Goal: Task Accomplishment & Management: Manage account settings

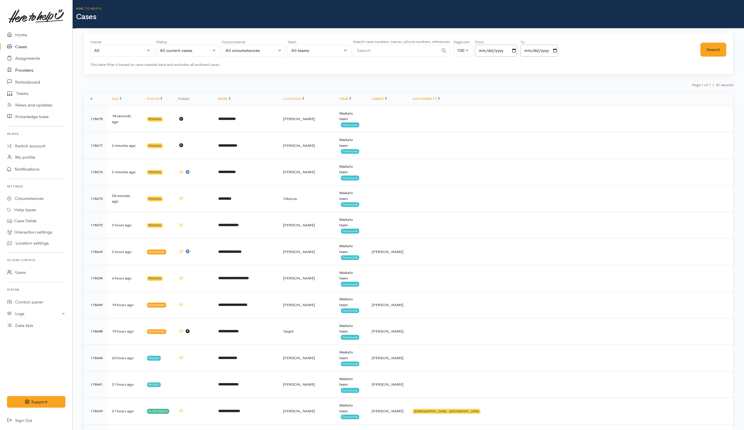
scroll to position [1961, 0]
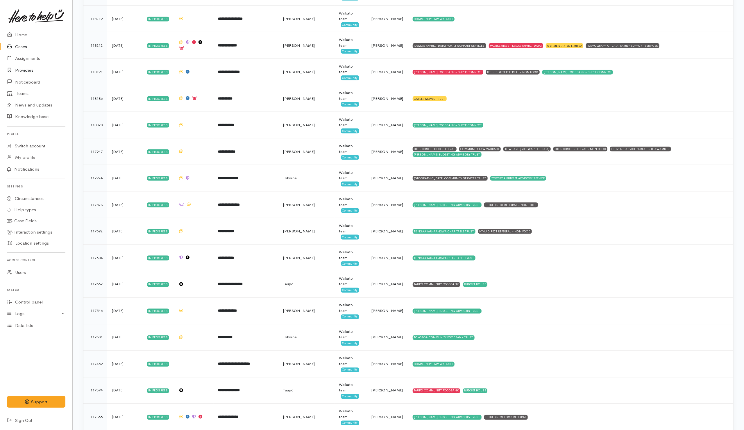
click at [21, 71] on link "Providers" at bounding box center [36, 70] width 72 height 12
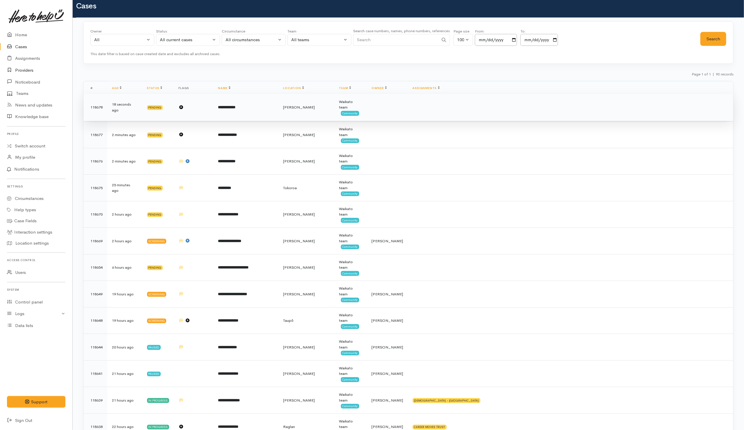
scroll to position [0, 0]
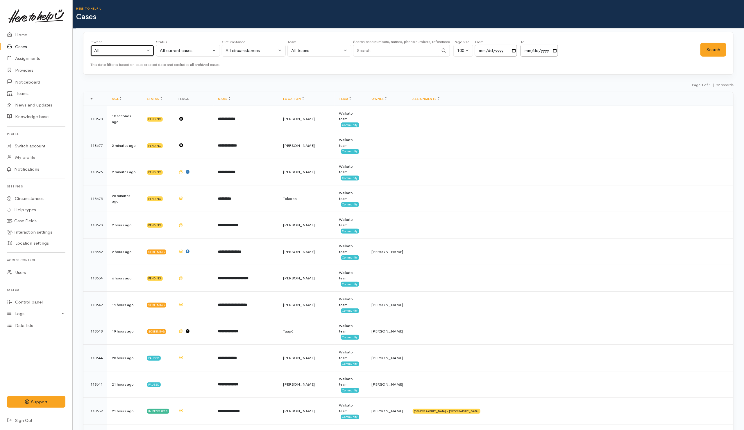
click at [109, 53] on div "All" at bounding box center [119, 50] width 51 height 7
type input "shir"
click at [145, 87] on span "Shirley Mackie ('Here to help u')" at bounding box center [135, 88] width 71 height 7
select select "1463"
click at [725, 48] on button "Search" at bounding box center [713, 50] width 26 height 14
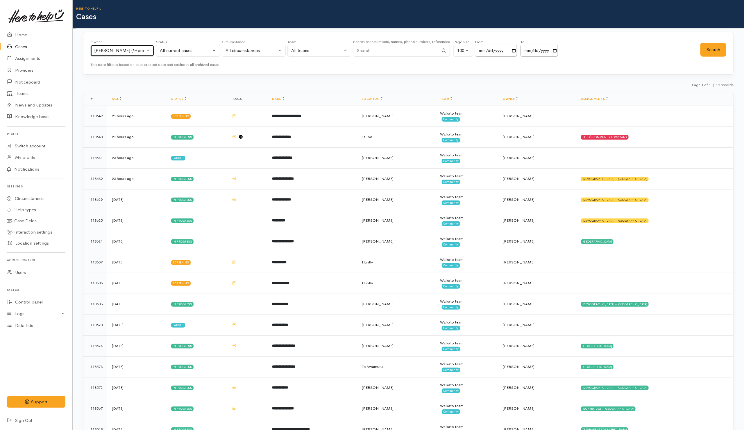
click at [114, 46] on button "Shirley Mackie ('Here to help u')" at bounding box center [122, 51] width 64 height 12
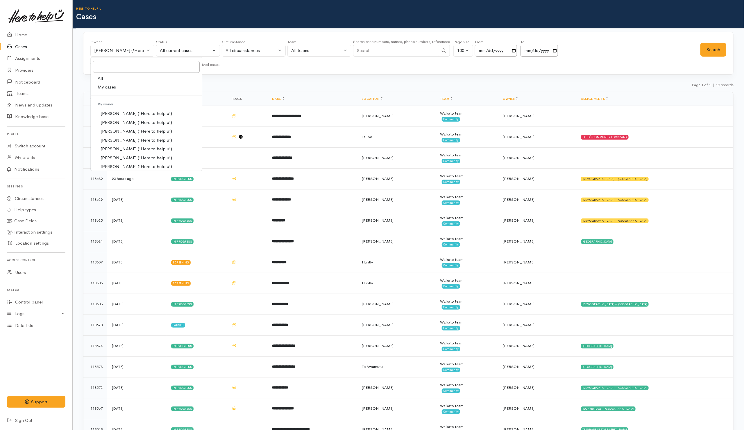
click at [105, 77] on link "All" at bounding box center [146, 78] width 111 height 9
select select "-1"
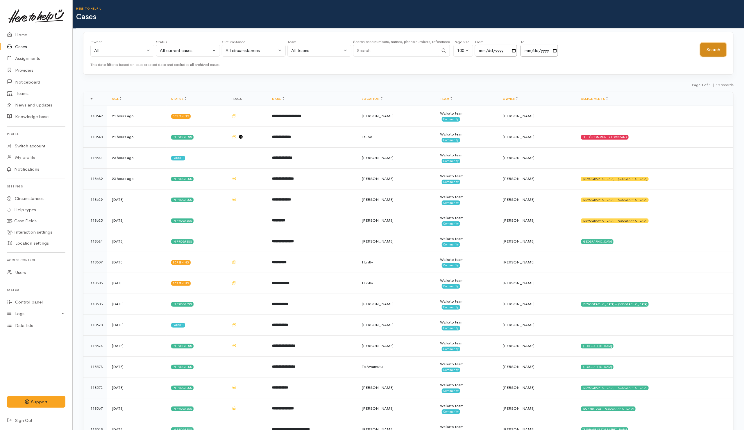
click at [708, 51] on button "Search" at bounding box center [713, 50] width 26 height 14
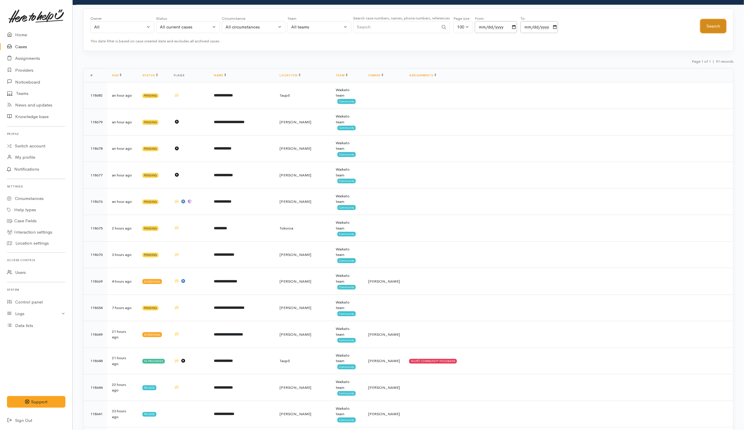
scroll to position [44, 0]
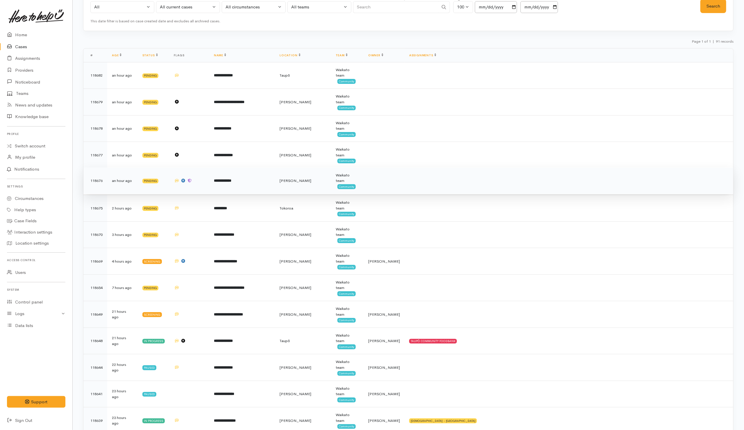
click at [426, 187] on td at bounding box center [568, 181] width 329 height 27
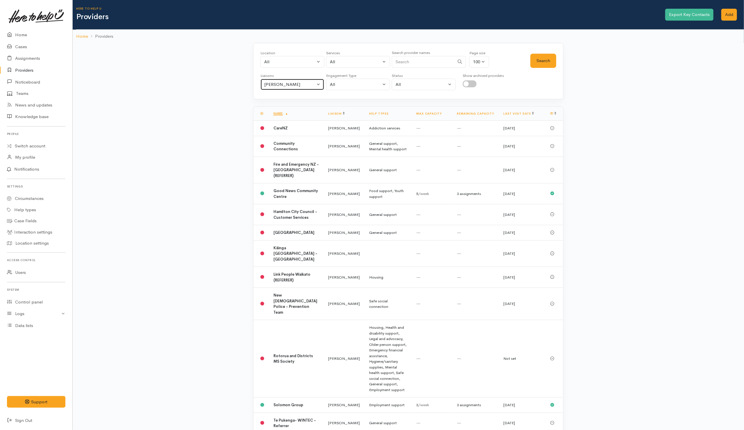
click at [295, 85] on div "[PERSON_NAME]" at bounding box center [289, 84] width 51 height 7
drag, startPoint x: 272, startPoint y: 114, endPoint x: 416, endPoint y: 79, distance: 147.9
click at [278, 112] on link "All" at bounding box center [292, 112] width 63 height 9
select select "null"
click at [423, 66] on input "Search" at bounding box center [423, 62] width 63 height 12
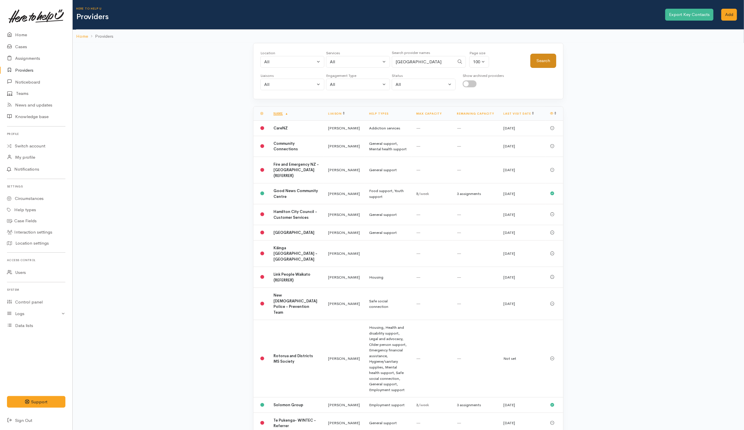
type input "Cambridge"
click at [547, 66] on button "Search" at bounding box center [543, 61] width 26 height 14
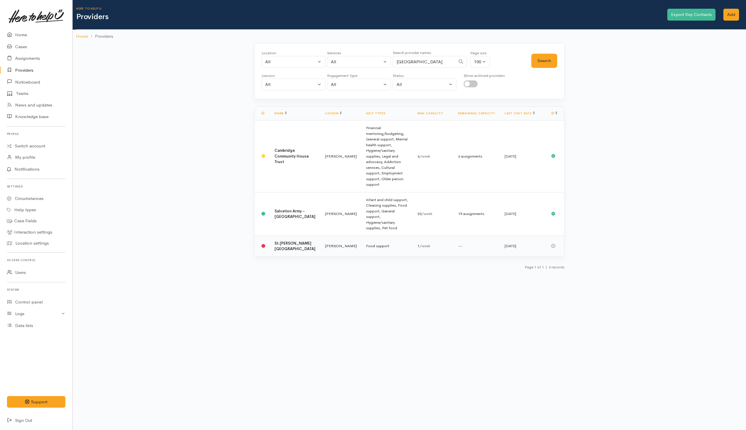
click at [385, 236] on td "Food support" at bounding box center [386, 246] width 51 height 21
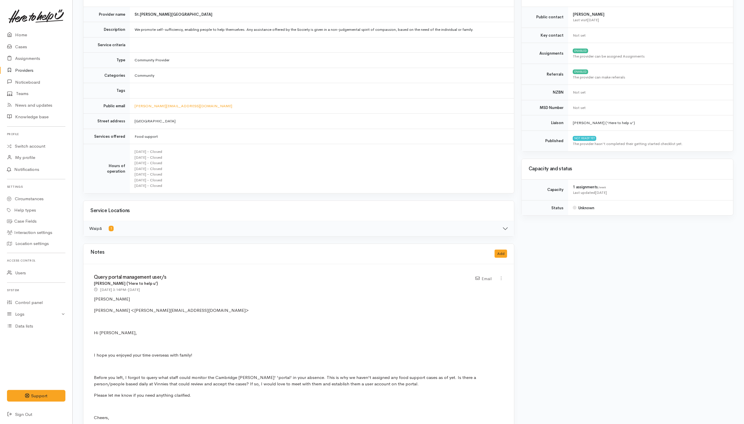
scroll to position [87, 0]
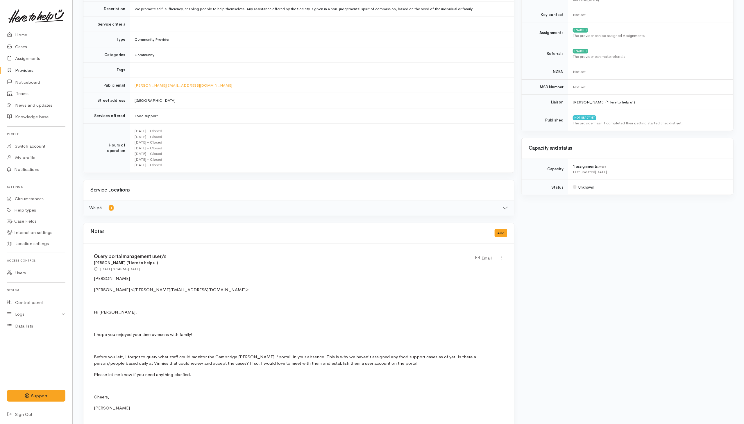
click at [21, 72] on link "Providers" at bounding box center [36, 70] width 72 height 12
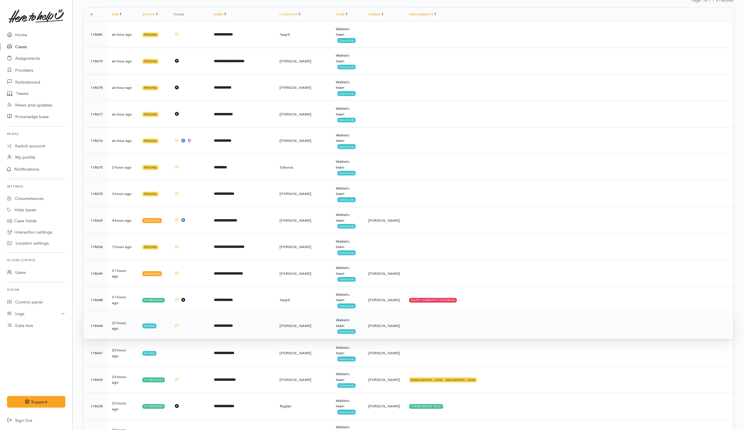
scroll to position [33, 0]
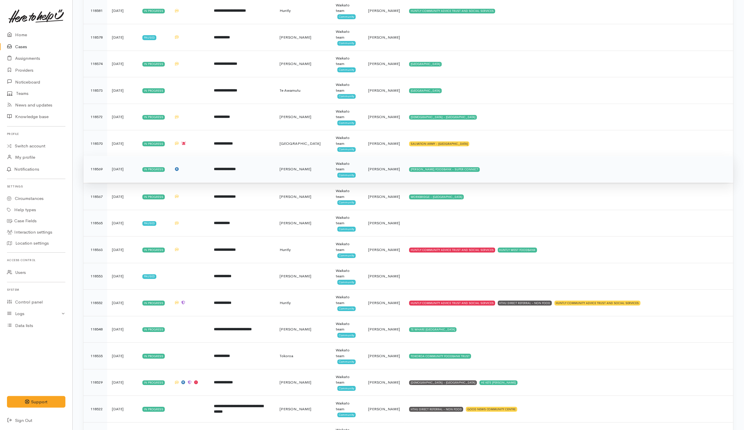
scroll to position [1002, 0]
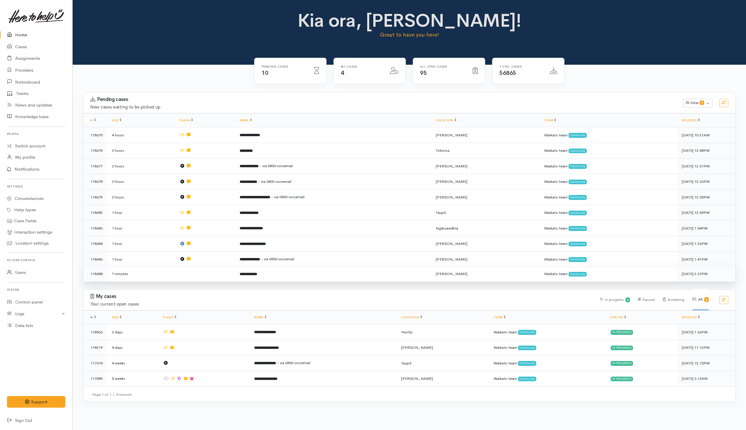
click at [213, 273] on td at bounding box center [205, 273] width 60 height 15
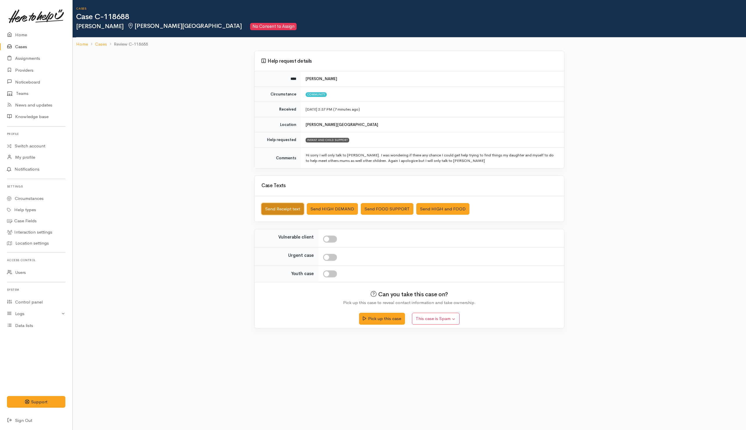
click at [288, 210] on button "Send Receipt text" at bounding box center [282, 209] width 42 height 12
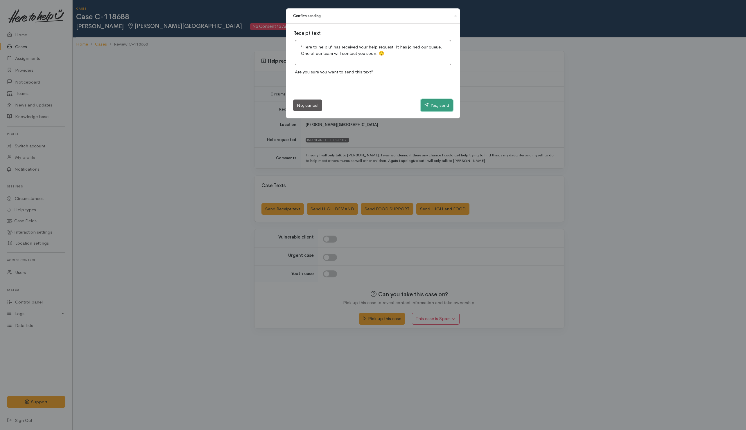
click at [427, 104] on icon "button" at bounding box center [426, 105] width 4 height 4
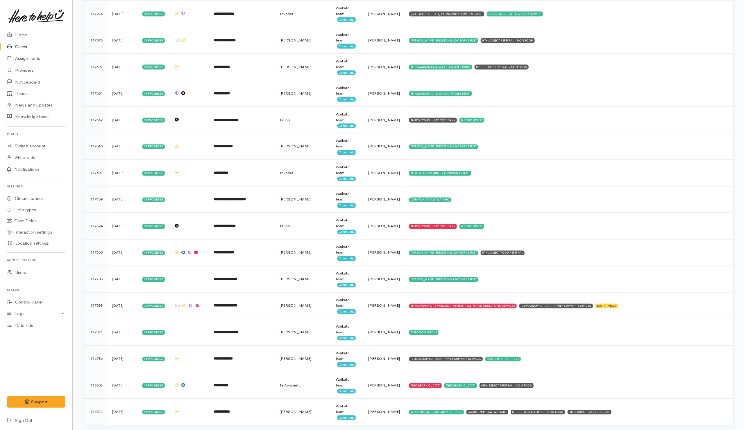
scroll to position [2124, 0]
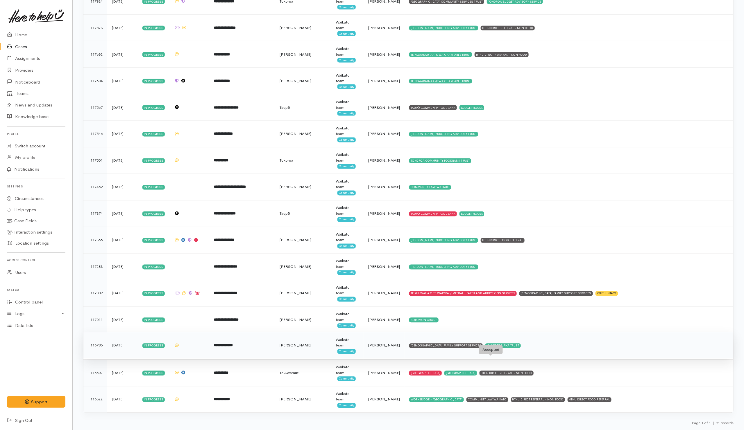
click at [499, 346] on div "K'AUTE PASIFIKA TRUST" at bounding box center [502, 346] width 35 height 5
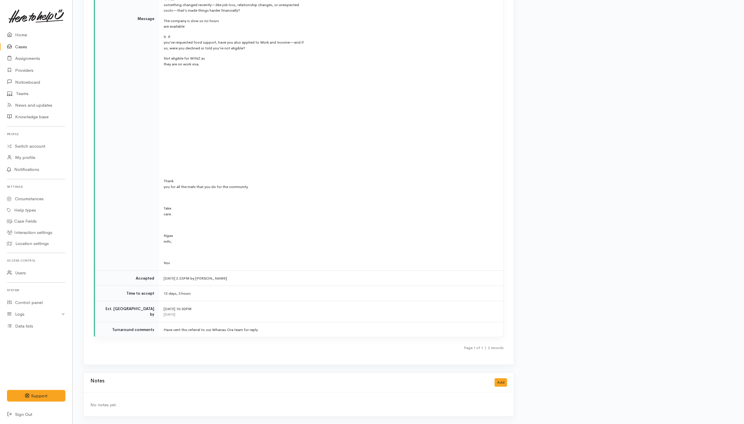
scroll to position [1777, 0]
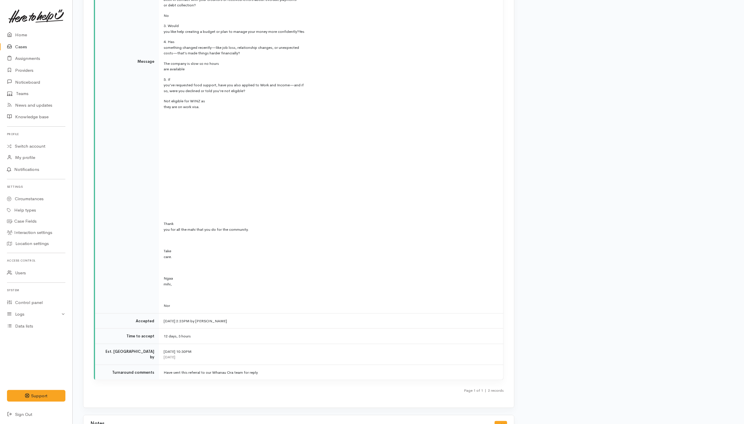
click at [20, 44] on link "Cases" at bounding box center [36, 47] width 72 height 12
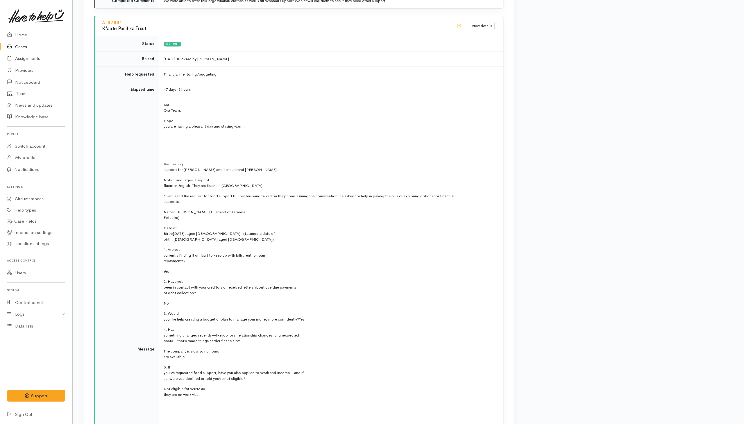
scroll to position [1385, 0]
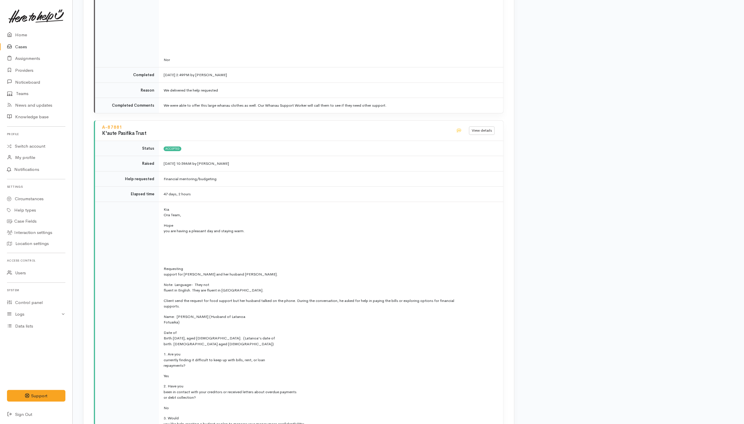
drag, startPoint x: 136, startPoint y: 126, endPoint x: 101, endPoint y: 124, distance: 35.2
click at [101, 124] on div "A-87881 K'aute Pasifika Trust" at bounding box center [275, 130] width 354 height 15
copy link "A-87881"
drag, startPoint x: 22, startPoint y: 45, endPoint x: 25, endPoint y: 45, distance: 3.0
click at [22, 45] on link "Cases" at bounding box center [36, 47] width 72 height 12
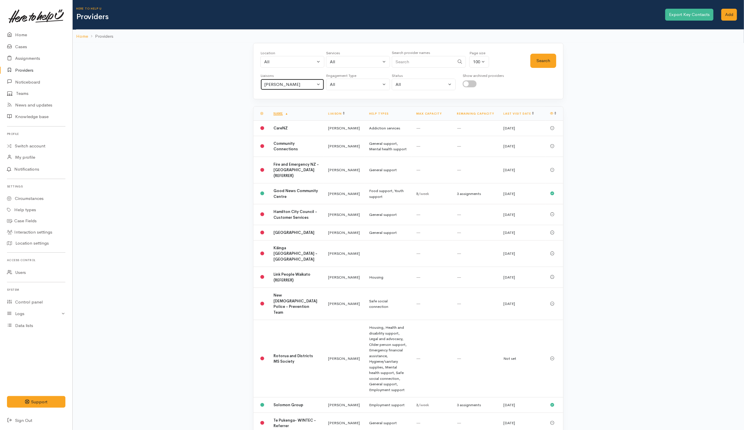
click at [295, 84] on div "[PERSON_NAME]" at bounding box center [289, 84] width 51 height 7
click at [277, 111] on link "All" at bounding box center [292, 112] width 63 height 9
select select "null"
drag, startPoint x: 420, startPoint y: 62, endPoint x: 396, endPoint y: 49, distance: 27.9
click at [419, 60] on input "Search" at bounding box center [423, 62] width 63 height 12
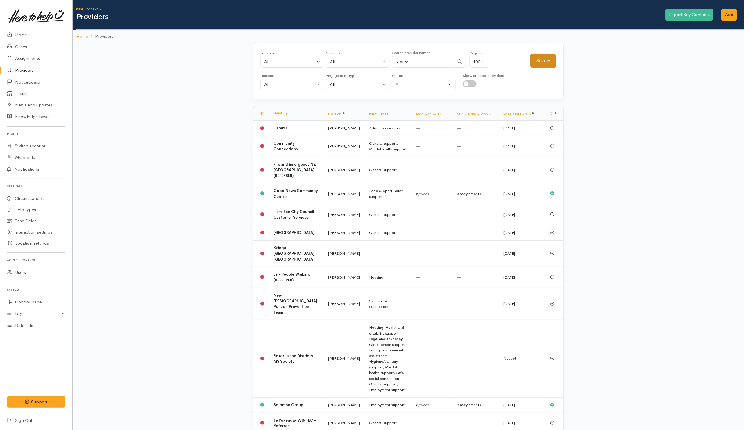
type input "K'aute"
drag, startPoint x: 541, startPoint y: 61, endPoint x: 537, endPoint y: 66, distance: 6.8
click at [541, 61] on button "Search" at bounding box center [543, 61] width 26 height 14
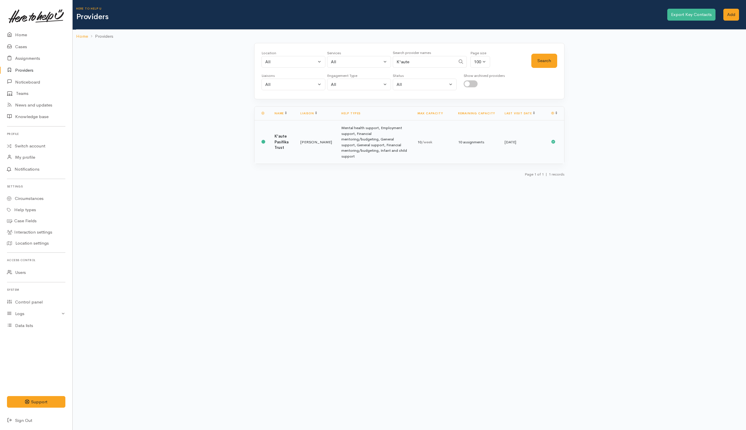
click at [294, 158] on td "K'aute Pasifika Trust" at bounding box center [283, 143] width 26 height 44
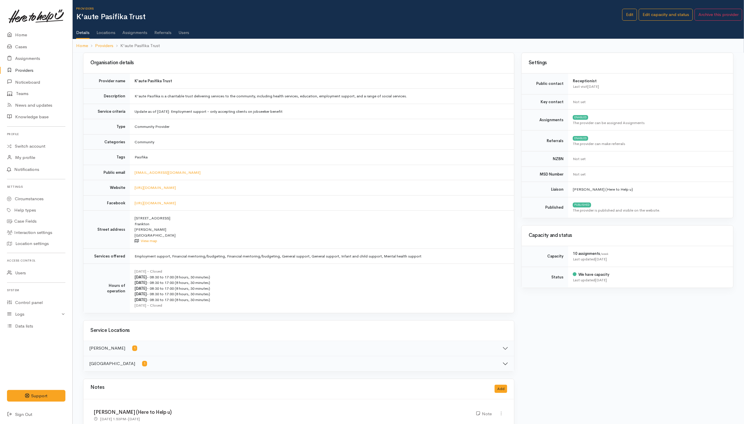
click at [185, 29] on link "Users" at bounding box center [183, 30] width 11 height 16
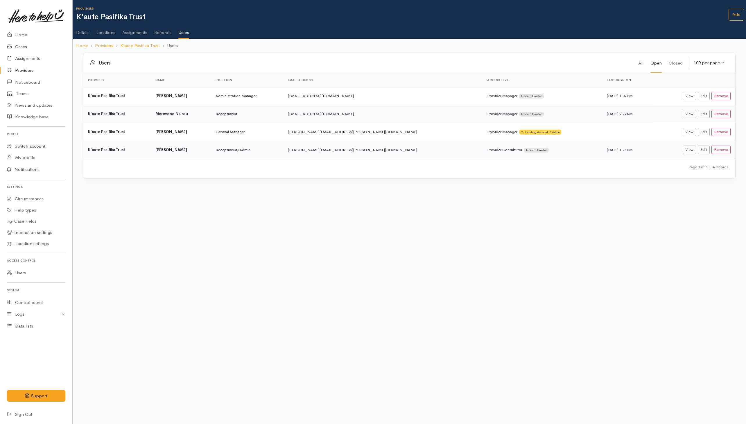
click at [305, 152] on td "michelle.fong@kautepasifika.co.nz" at bounding box center [382, 150] width 199 height 18
drag, startPoint x: 307, startPoint y: 152, endPoint x: 383, endPoint y: 152, distance: 75.8
click at [383, 152] on td "michelle.fong@kautepasifika.co.nz" at bounding box center [382, 150] width 199 height 18
copy td "michelle.fong@kautepasifika.co.nz"
click at [109, 46] on link "Providers" at bounding box center [104, 45] width 18 height 7
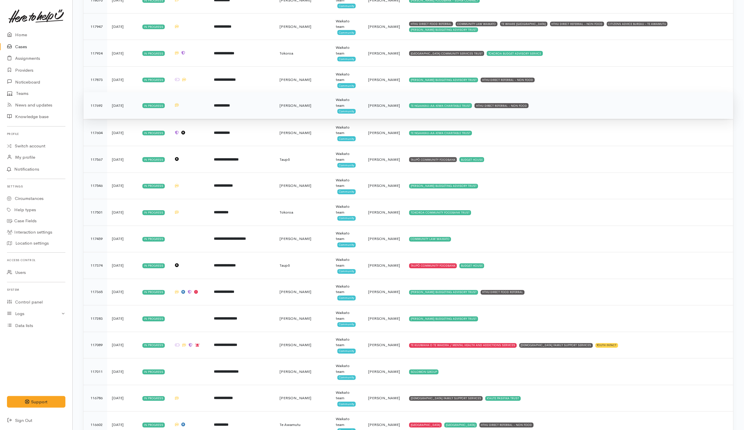
scroll to position [2124, 0]
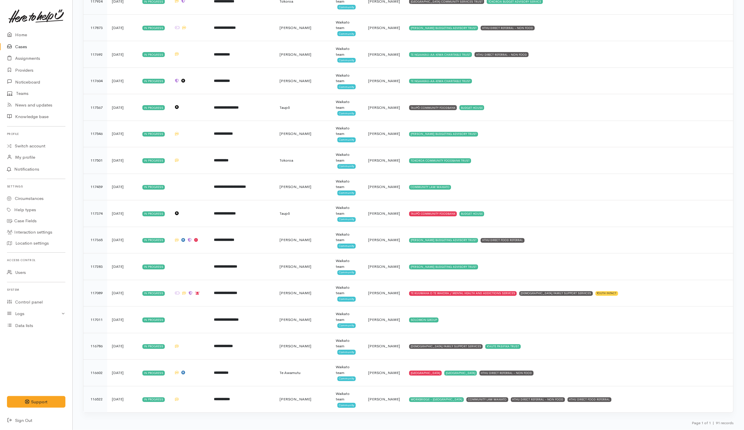
click at [8, 367] on div "Home Cases Assignments Providers Noticeboard Teams News and updates Knowledge b…" at bounding box center [36, 228] width 72 height 398
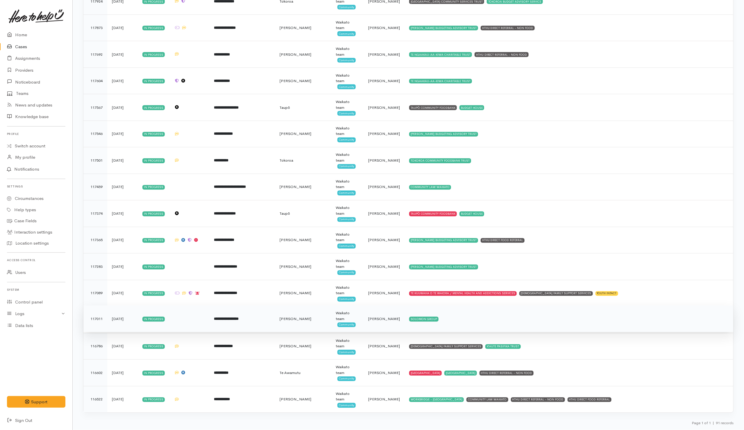
click at [481, 320] on td "SOLOMON GROUP" at bounding box center [568, 319] width 329 height 27
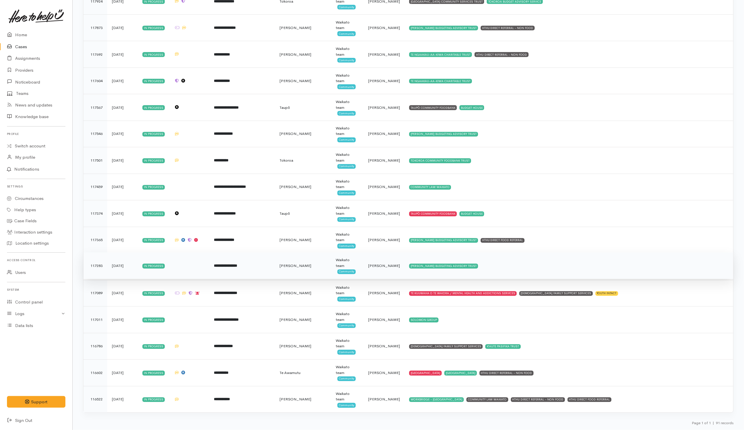
click at [486, 266] on td "[PERSON_NAME] BUDGETING ADVISORY TRUST" at bounding box center [568, 266] width 329 height 27
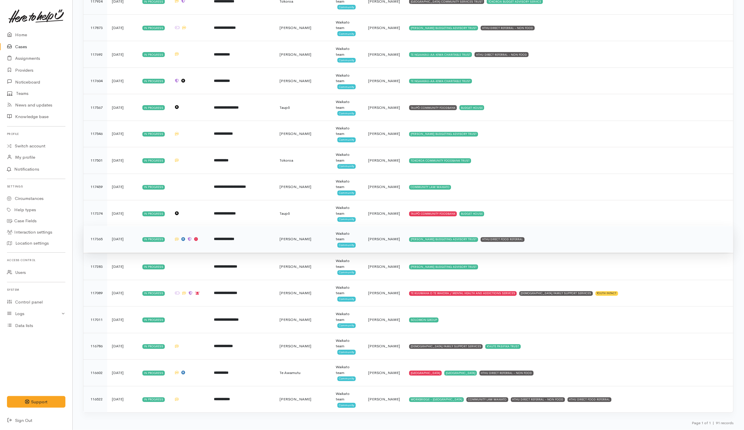
click at [542, 236] on td "[PERSON_NAME] BUDGETING ADVISORY TRUST HTHU DIRECT FOOD REFERRAL" at bounding box center [568, 239] width 329 height 27
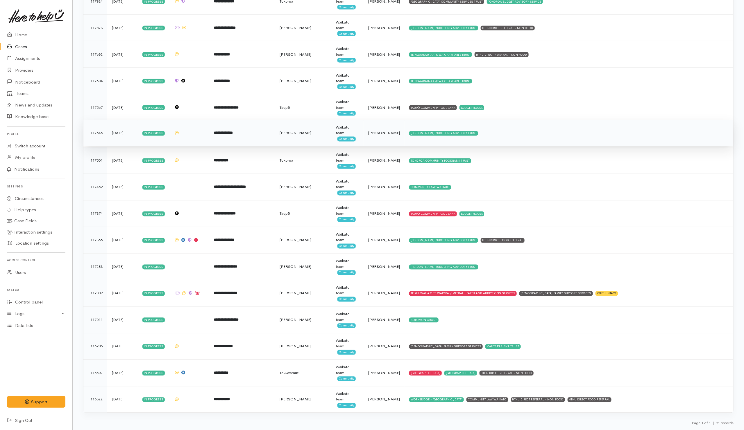
click at [499, 133] on td "HAMILTON BUDGETING ADVISORY TRUST" at bounding box center [568, 133] width 329 height 27
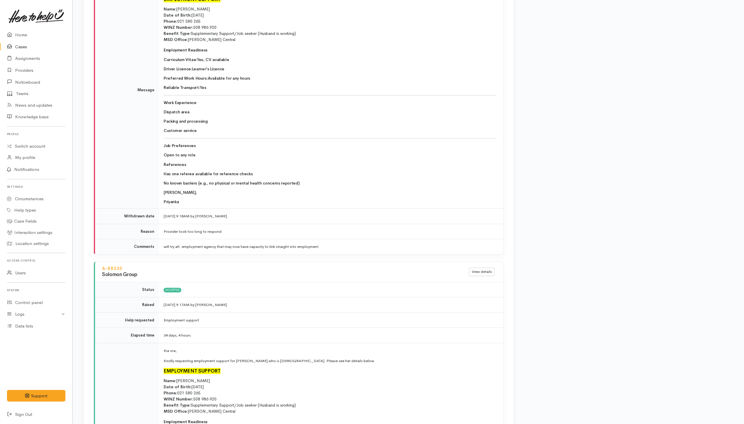
scroll to position [1215, 0]
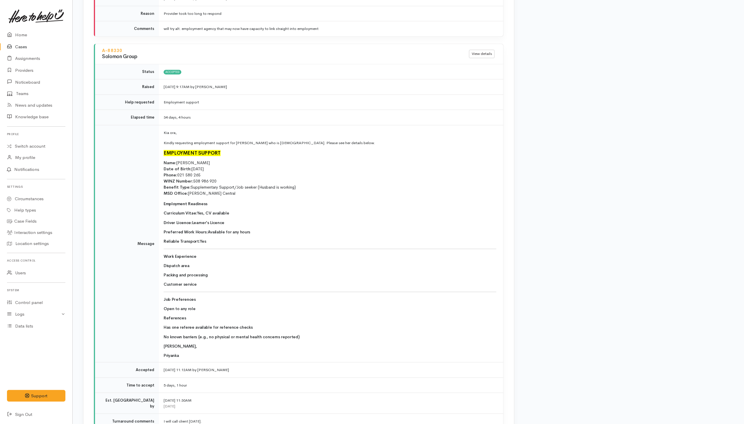
drag, startPoint x: 125, startPoint y: 51, endPoint x: 98, endPoint y: 50, distance: 26.4
click at [98, 50] on div "A-88330 Solomon Group" at bounding box center [278, 53] width 360 height 15
copy link "A-88330"
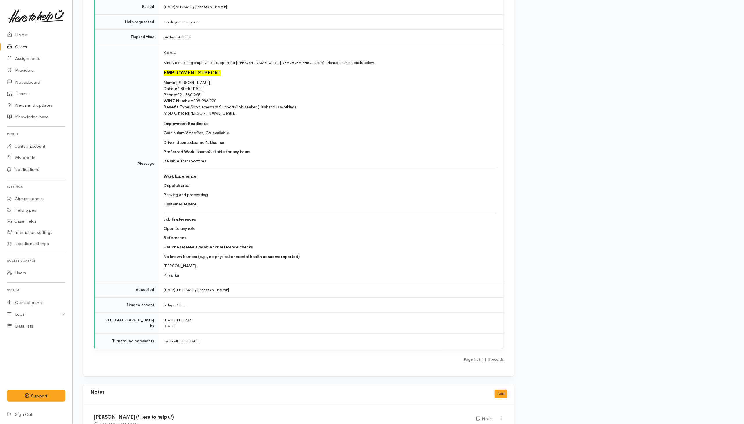
scroll to position [1302, 0]
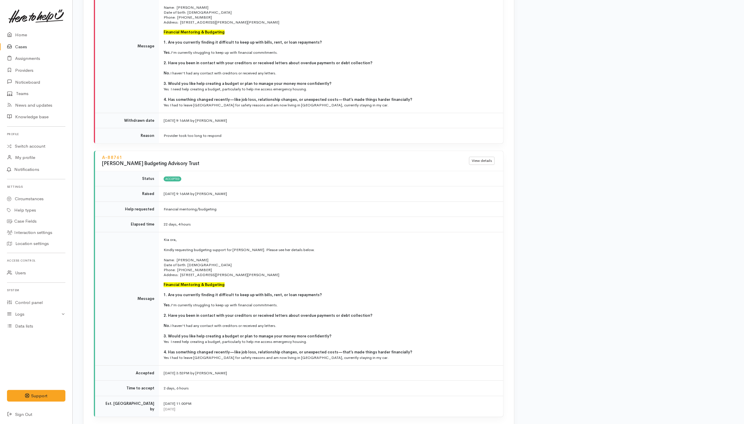
scroll to position [1047, 0]
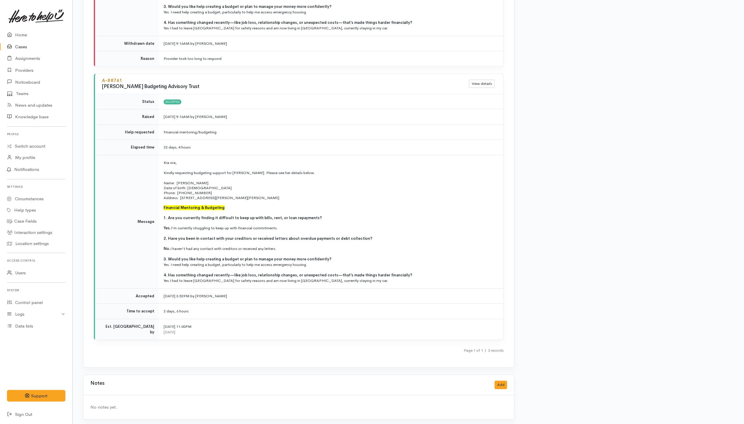
drag, startPoint x: 130, startPoint y: 76, endPoint x: 105, endPoint y: 75, distance: 25.6
click at [105, 78] on h4 "A-88761" at bounding box center [278, 80] width 353 height 5
copy link "-88761"
click at [139, 78] on h4 "A-88761" at bounding box center [278, 80] width 353 height 5
drag, startPoint x: 139, startPoint y: 77, endPoint x: 97, endPoint y: 78, distance: 42.7
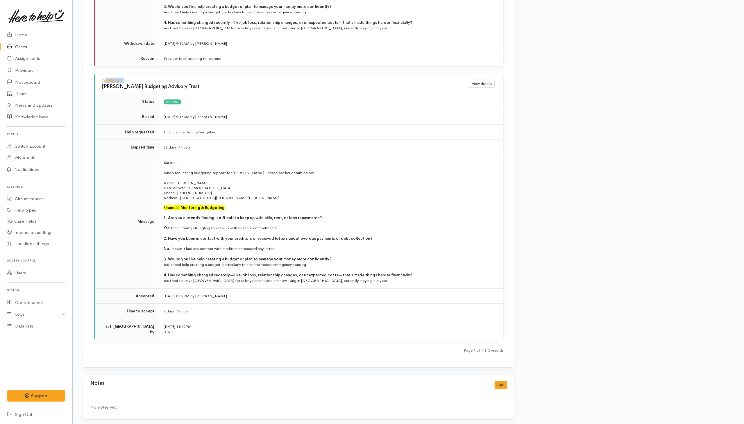
click at [97, 78] on div "A-88761 Hamilton Budgeting Advisory Trust View details" at bounding box center [299, 84] width 408 height 20
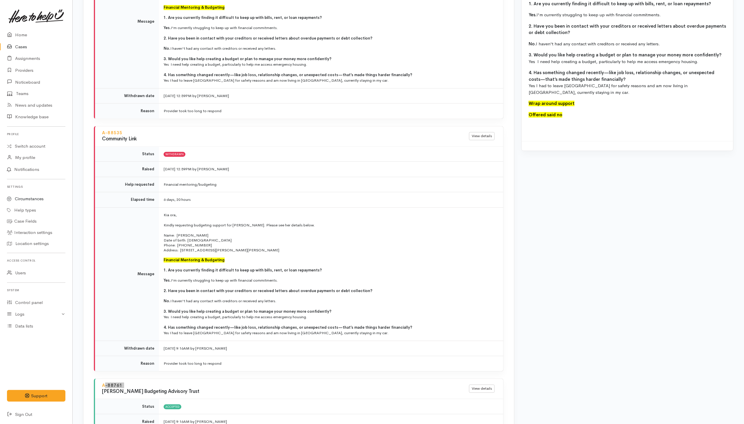
scroll to position [742, 0]
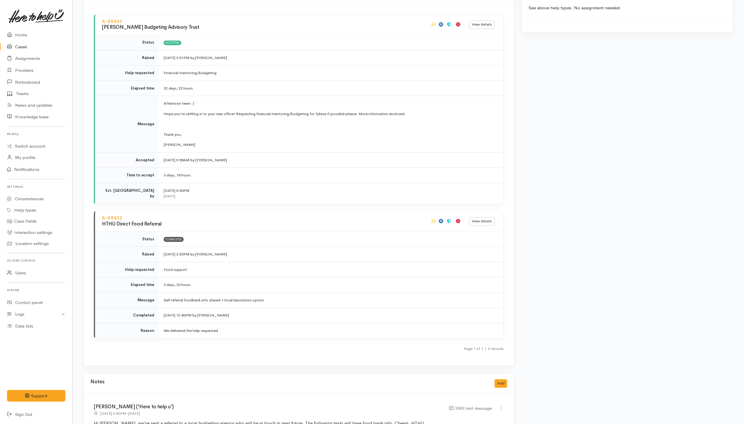
scroll to position [741, 0]
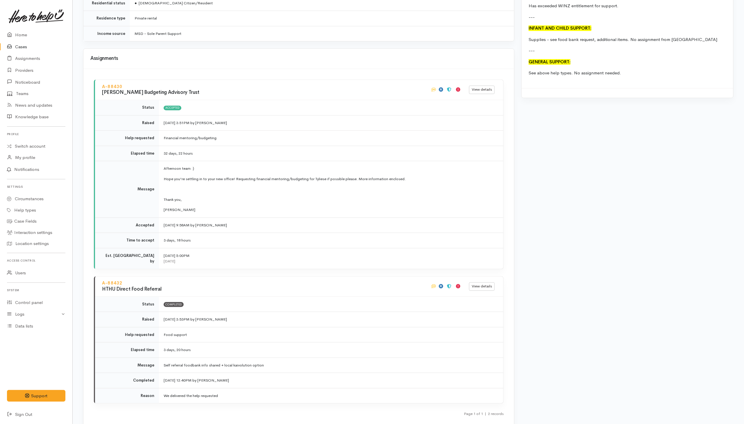
drag, startPoint x: 127, startPoint y: 66, endPoint x: 101, endPoint y: 70, distance: 26.4
click at [101, 83] on div "A-88430 Hamilton Budgeting Advisory Trust" at bounding box center [262, 90] width 329 height 15
copy link "A-88430"
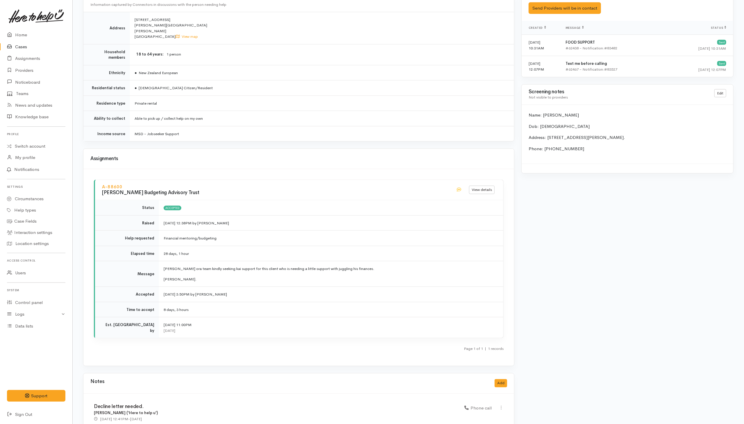
scroll to position [419, 0]
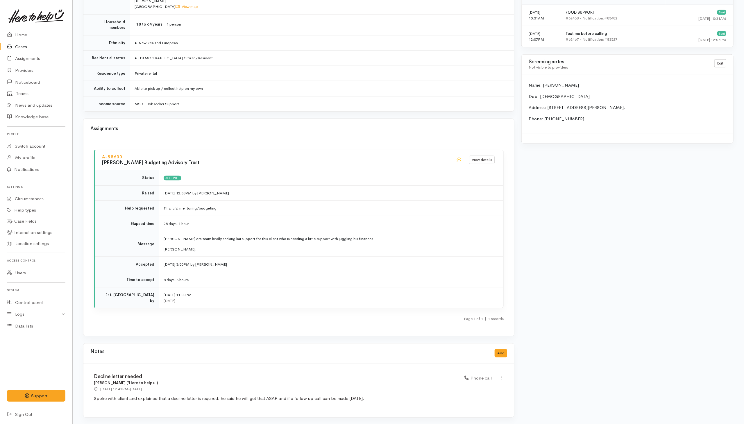
drag, startPoint x: 131, startPoint y: 153, endPoint x: 101, endPoint y: 153, distance: 29.6
click at [101, 153] on div "A-88600 [PERSON_NAME] Budgeting Advisory Trust" at bounding box center [275, 160] width 354 height 15
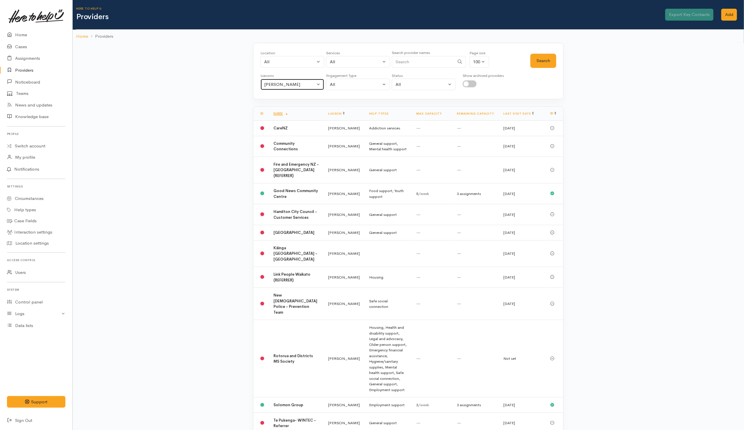
click at [278, 87] on div "Helena Kaufononga" at bounding box center [289, 84] width 51 height 7
drag, startPoint x: 274, startPoint y: 113, endPoint x: 287, endPoint y: 107, distance: 14.1
click at [276, 112] on link "All" at bounding box center [292, 112] width 63 height 9
select select "null"
drag, startPoint x: 414, startPoint y: 64, endPoint x: 349, endPoint y: 83, distance: 67.9
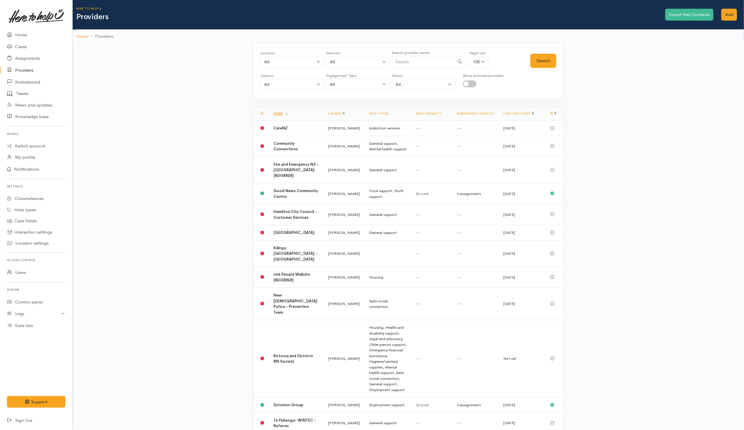
click at [417, 64] on input "Search" at bounding box center [423, 62] width 63 height 12
type input "hamilton budge"
click at [552, 61] on button "Search" at bounding box center [543, 61] width 26 height 14
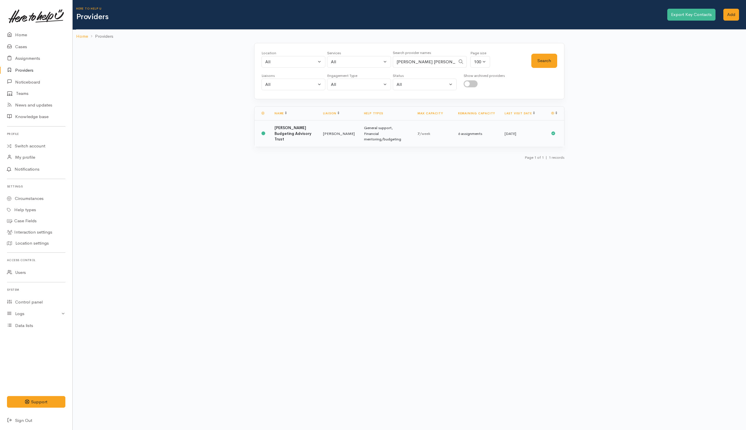
click at [288, 136] on b "[PERSON_NAME] Budgeting Advisory Trust" at bounding box center [292, 133] width 37 height 16
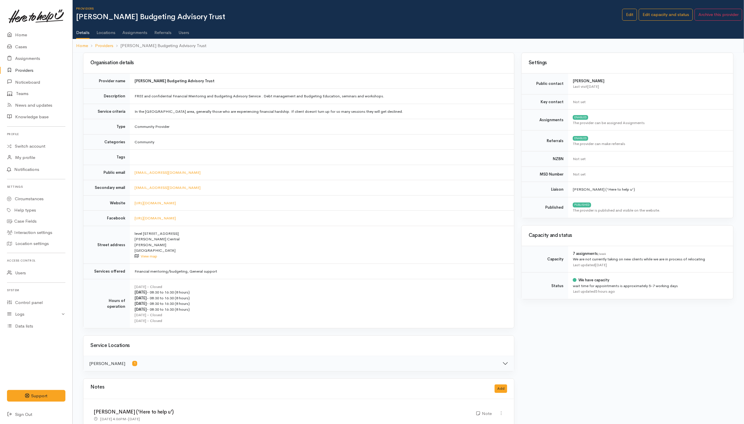
click at [187, 33] on link "Users" at bounding box center [183, 30] width 11 height 16
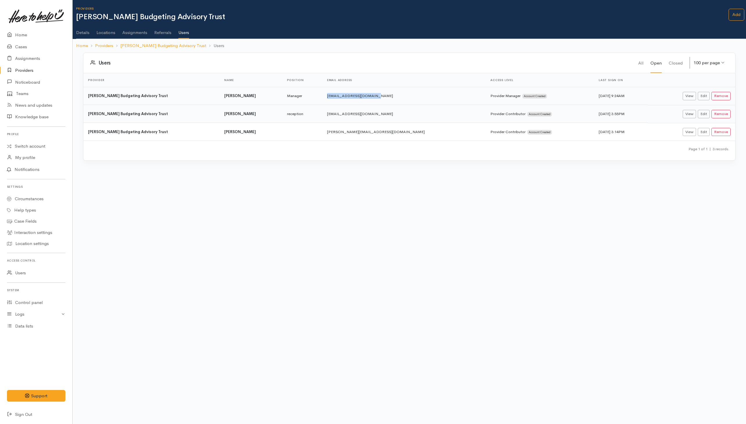
drag, startPoint x: 334, startPoint y: 94, endPoint x: 390, endPoint y: 95, distance: 55.8
click at [390, 95] on td "[EMAIL_ADDRESS][DOMAIN_NAME]" at bounding box center [403, 96] width 163 height 18
copy td "[EMAIL_ADDRESS][DOMAIN_NAME]"
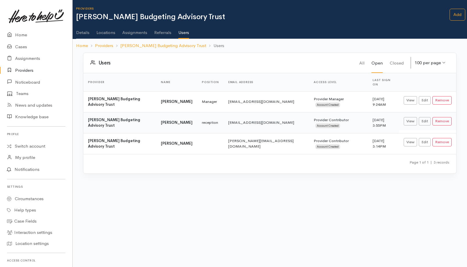
click at [109, 184] on body "Support Feedback I've got something to say" at bounding box center [233, 133] width 467 height 267
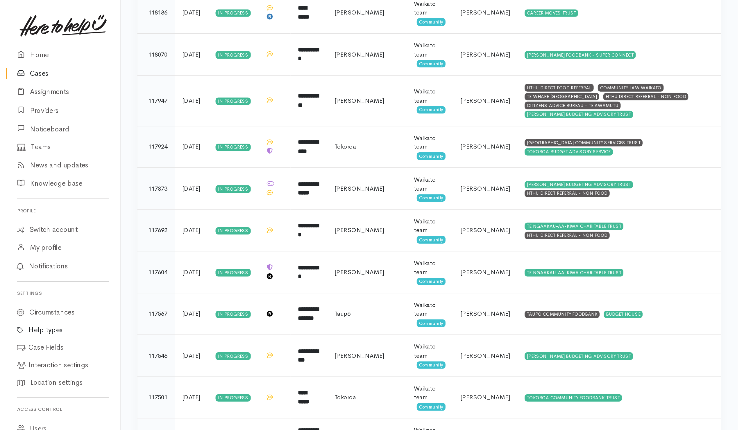
scroll to position [2068, 0]
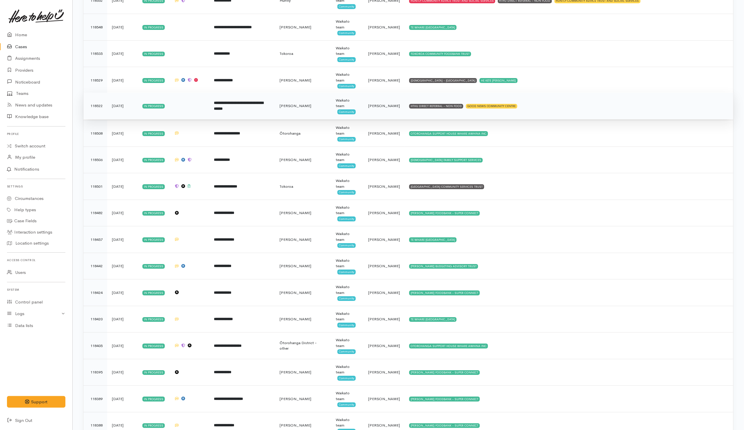
scroll to position [1307, 0]
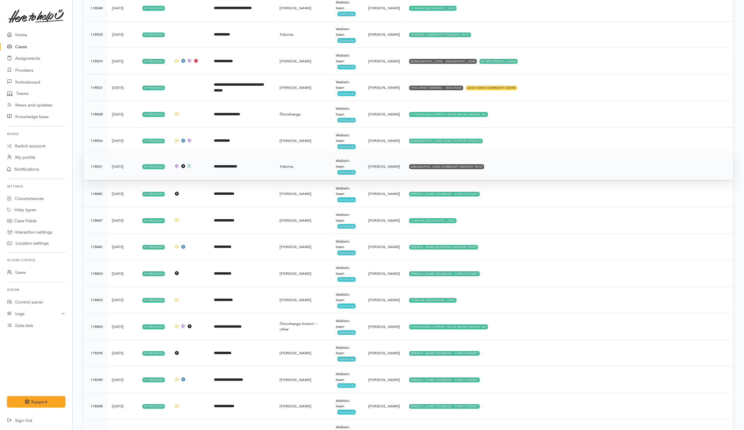
click at [566, 180] on td "SOUTH WAIKATO PACIFIC ISLANDS COMMUNITY SERVICES TRUST" at bounding box center [568, 166] width 329 height 27
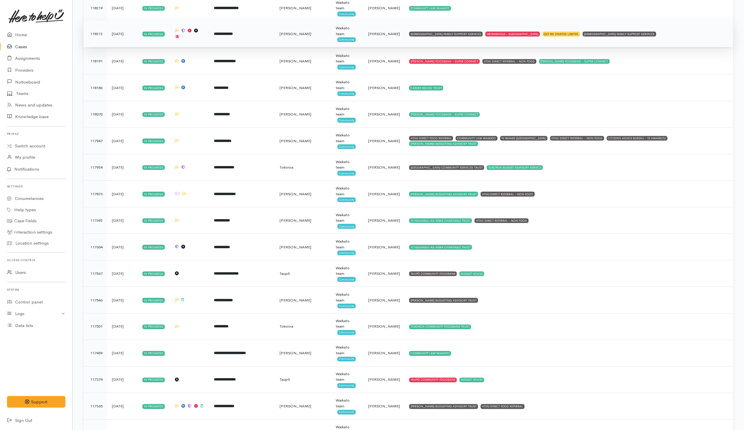
scroll to position [1961, 0]
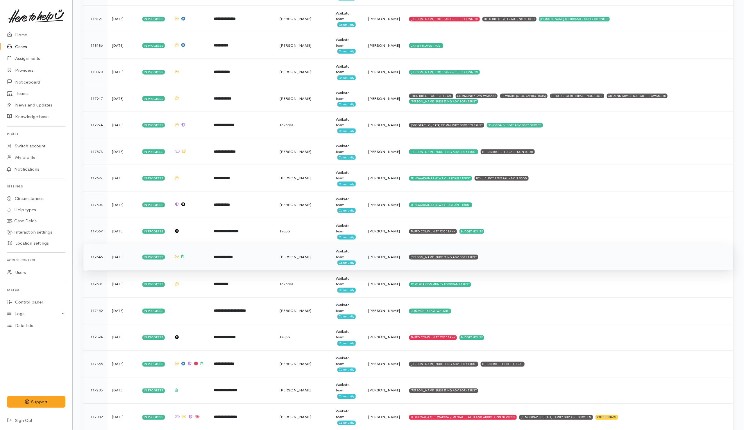
click at [490, 268] on td "HAMILTON BUDGETING ADVISORY TRUST" at bounding box center [568, 257] width 329 height 27
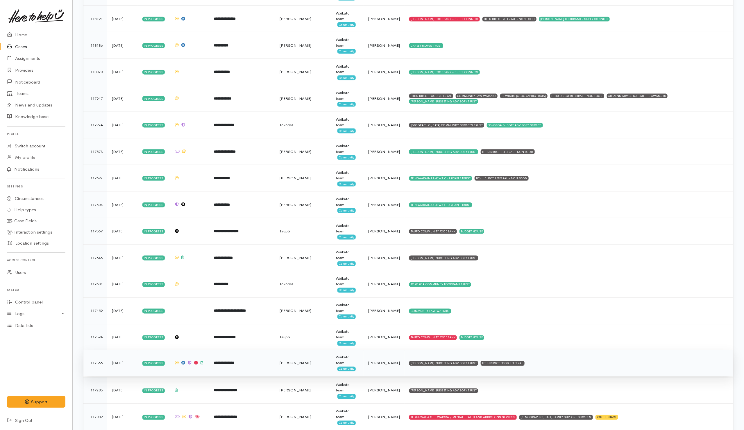
click at [545, 376] on td "HAMILTON BUDGETING ADVISORY TRUST HTHU DIRECT FOOD REFERRAL" at bounding box center [568, 363] width 329 height 27
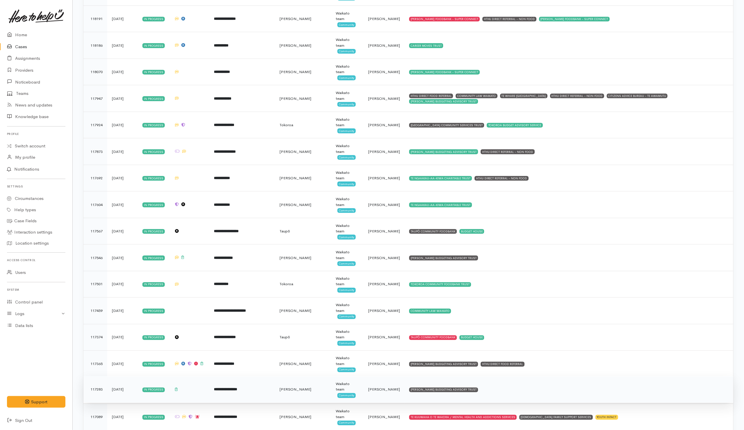
click at [532, 403] on td "HAMILTON BUDGETING ADVISORY TRUST" at bounding box center [568, 390] width 329 height 27
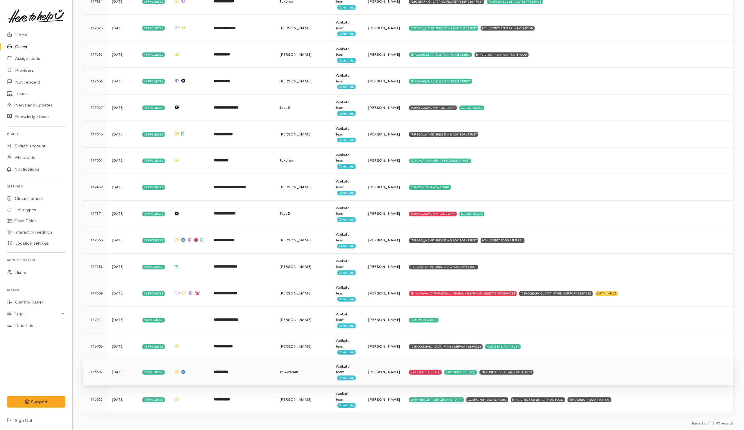
scroll to position [2097, 0]
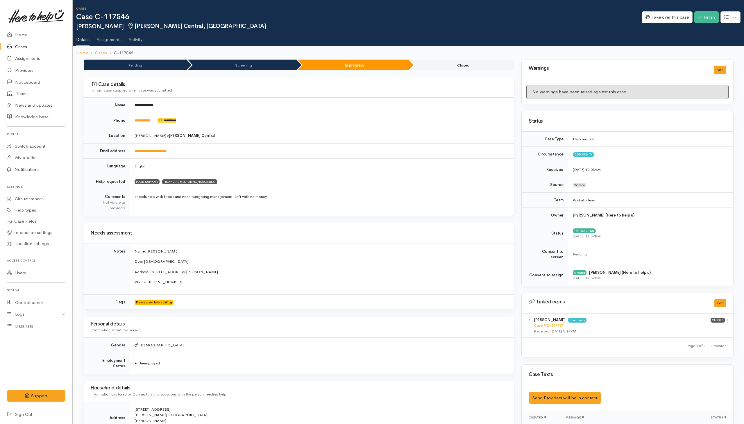
scroll to position [419, 0]
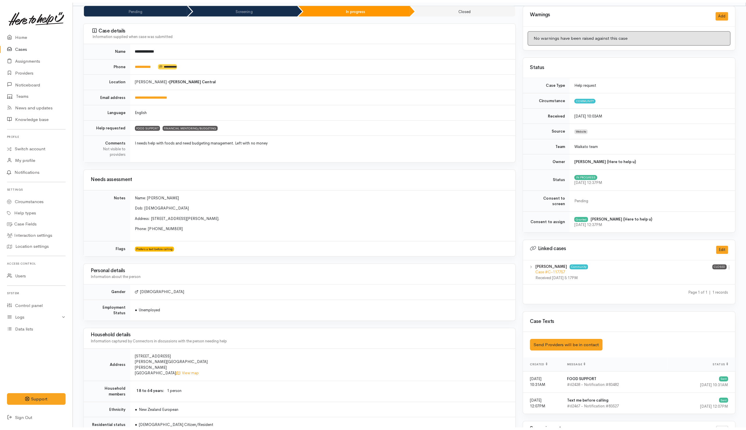
scroll to position [6, 0]
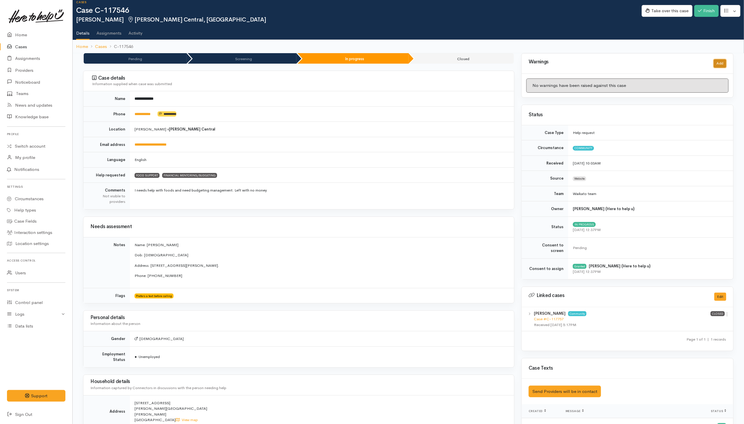
click at [497, 63] on button "Add" at bounding box center [719, 63] width 12 height 8
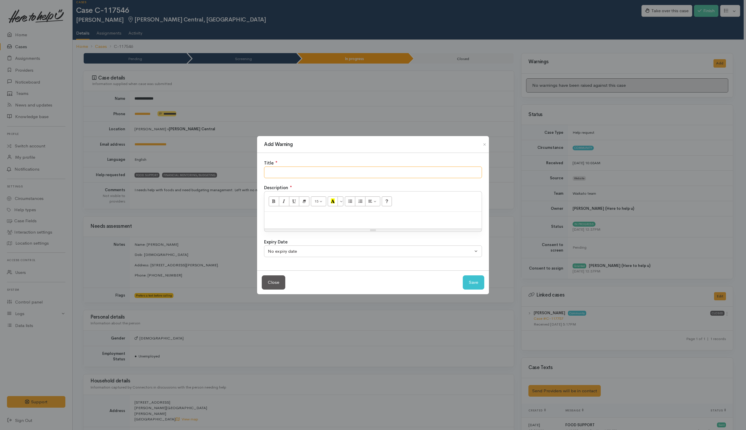
click at [394, 171] on input "text" at bounding box center [373, 173] width 218 height 12
type input "NO SHOW"
click at [478, 280] on button "Save" at bounding box center [473, 283] width 21 height 14
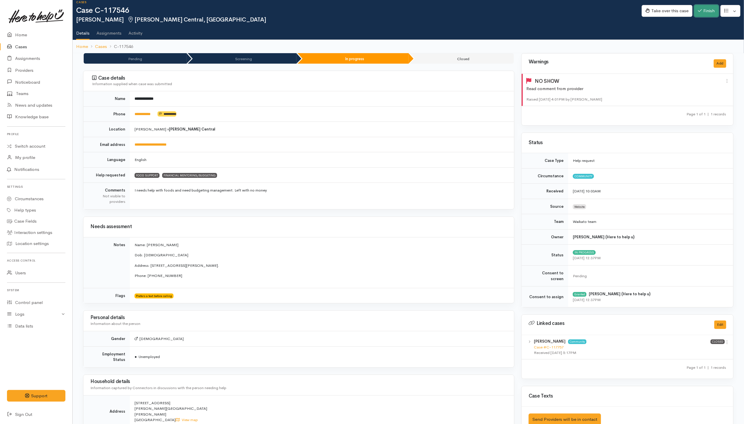
click at [497, 11] on button "Finish" at bounding box center [706, 11] width 24 height 12
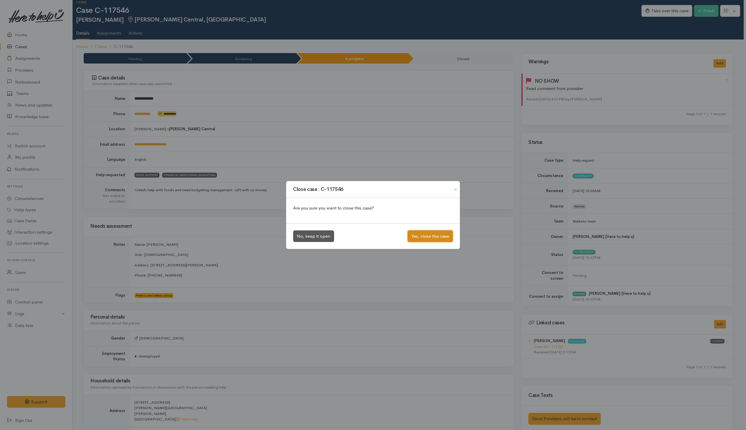
click at [426, 233] on button "Yes, close this case" at bounding box center [430, 237] width 45 height 12
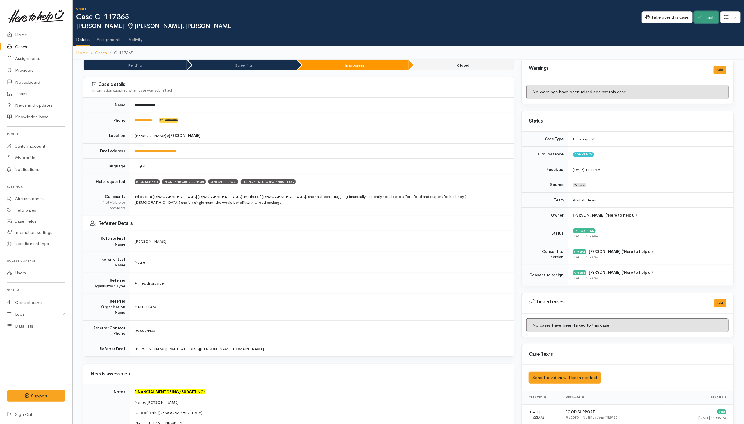
click at [704, 15] on button "Finish" at bounding box center [706, 17] width 24 height 12
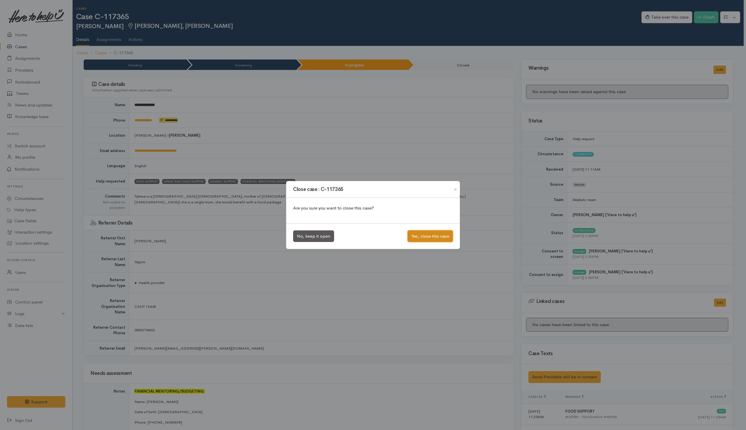
click at [423, 236] on button "Yes, close this case" at bounding box center [430, 237] width 45 height 12
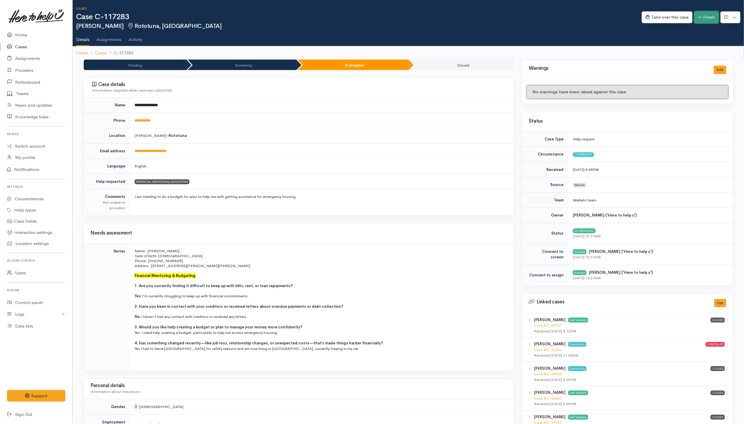
click at [700, 17] on icon "button" at bounding box center [700, 17] width 4 height 4
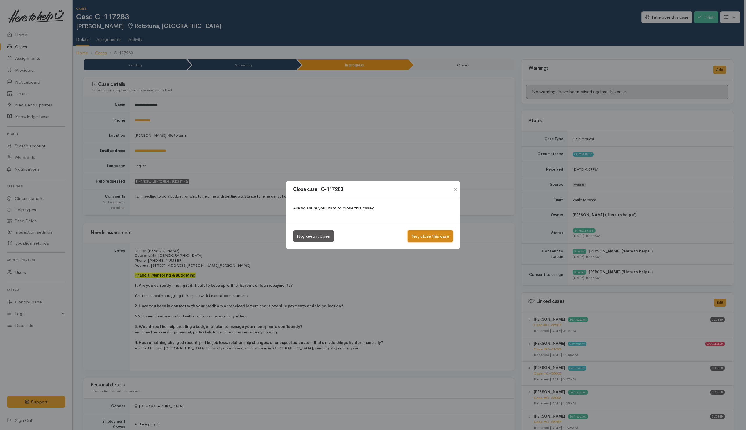
click at [417, 236] on button "Yes, close this case" at bounding box center [430, 237] width 45 height 12
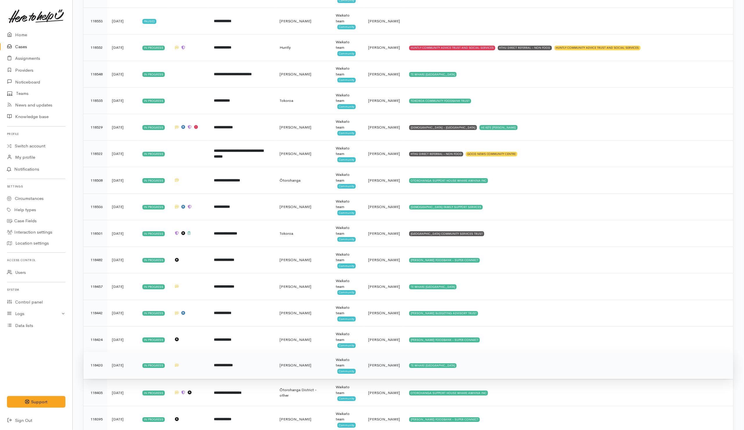
scroll to position [1103, 0]
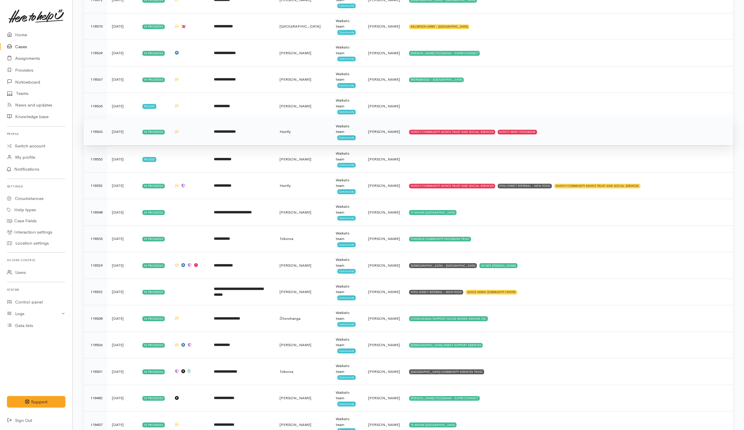
click at [577, 145] on td "HUNTLY COMMUNITY ADVICE TRUST AND SOCIAL SERVICES HUNTLY WEST FOODBANK" at bounding box center [568, 132] width 329 height 27
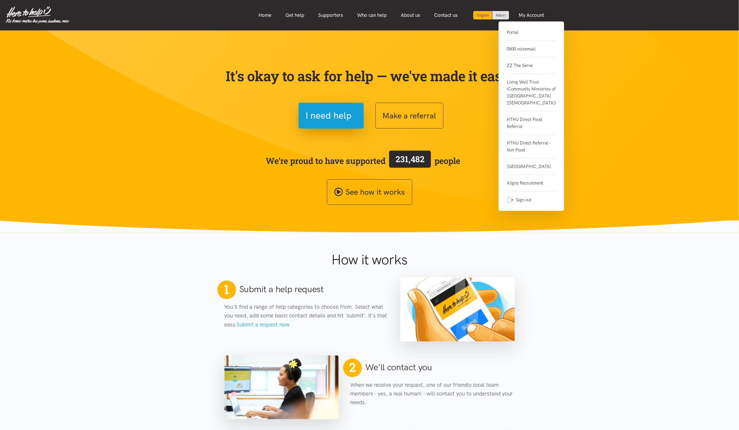
click at [512, 37] on link "Portal" at bounding box center [531, 35] width 49 height 12
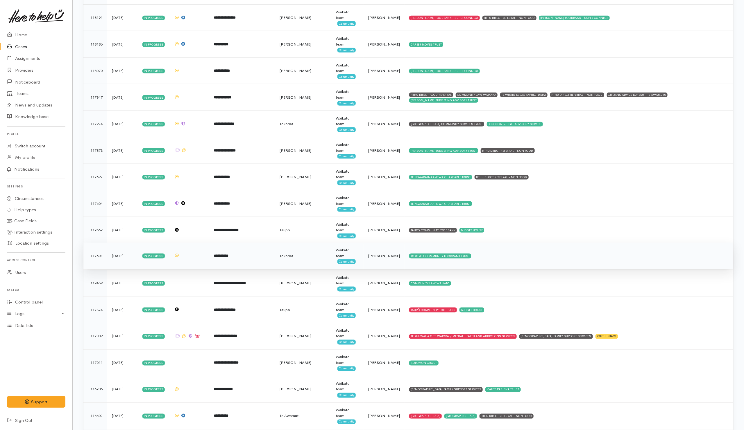
scroll to position [1964, 0]
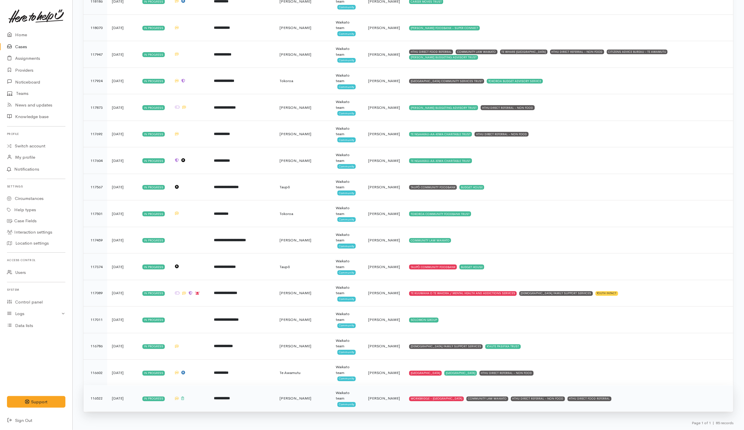
click at [654, 405] on td "WORKBRIDGE - WAIKATO COMMUNITY LAW WAIKATO HTHU DIRECT REFERRAL - NON FOOD HTHU…" at bounding box center [568, 399] width 329 height 26
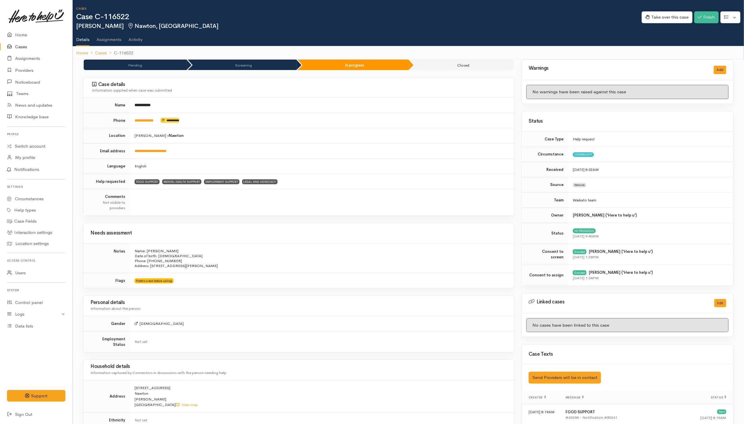
click at [710, 11] on div "Take over this case Finish Edit Change circumstance Re-assign team" at bounding box center [692, 18] width 102 height 19
click at [710, 16] on button "Finish" at bounding box center [706, 17] width 24 height 12
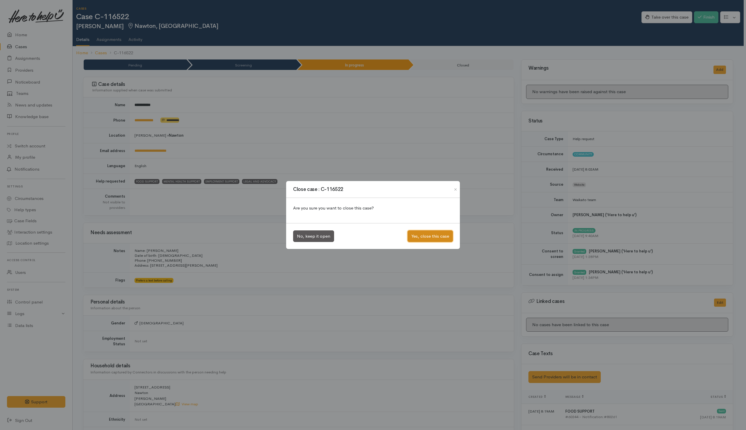
click at [443, 238] on button "Yes, close this case" at bounding box center [430, 237] width 45 height 12
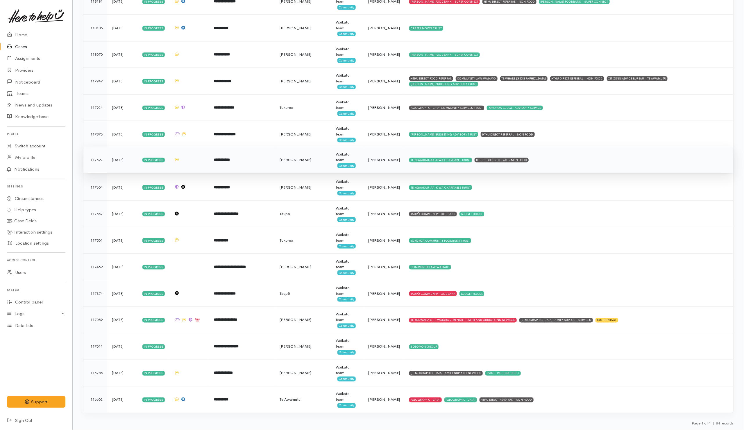
scroll to position [1937, 0]
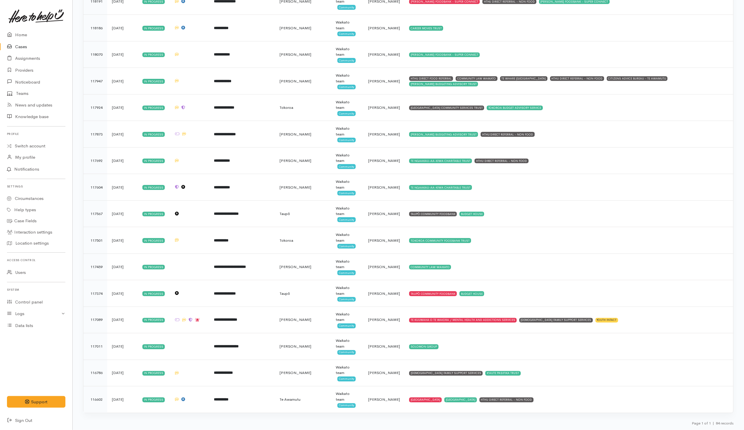
click at [49, 377] on div "Home Cases Assignments Providers Noticeboard Teams News and updates Knowledge b…" at bounding box center [36, 228] width 72 height 398
